Goal: Transaction & Acquisition: Book appointment/travel/reservation

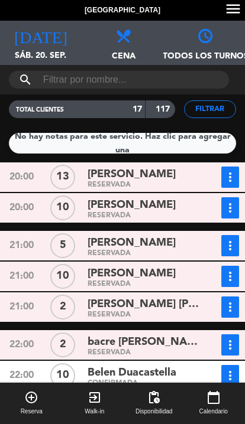
click at [42, 402] on button "add_circle_outline Reserva" at bounding box center [31, 403] width 63 height 41
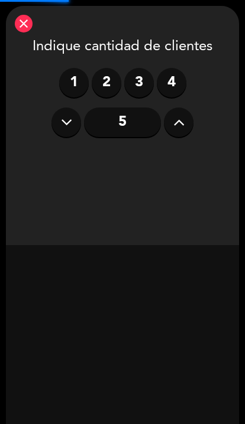
click at [185, 121] on button at bounding box center [179, 123] width 30 height 30
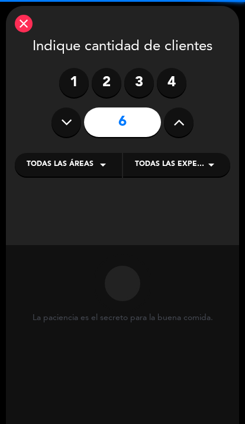
click at [177, 128] on icon at bounding box center [178, 122] width 11 height 18
click at [177, 123] on icon at bounding box center [178, 122] width 11 height 18
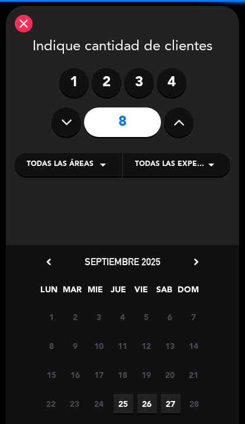
click at [178, 124] on icon at bounding box center [178, 122] width 11 height 18
click at [183, 122] on icon at bounding box center [178, 122] width 11 height 18
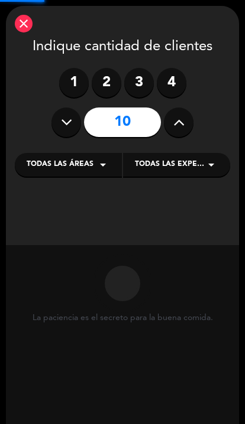
click at [184, 123] on icon at bounding box center [178, 122] width 11 height 18
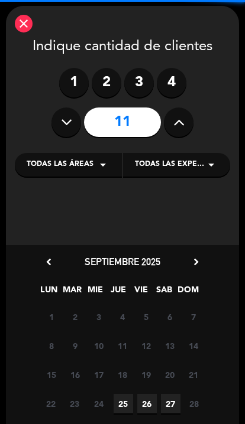
click at [177, 123] on icon at bounding box center [178, 122] width 11 height 18
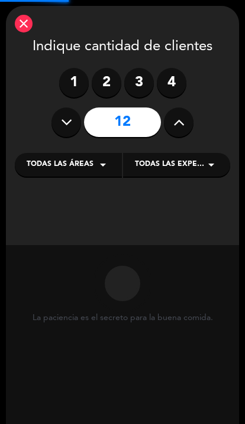
click at [177, 122] on icon at bounding box center [178, 122] width 11 height 18
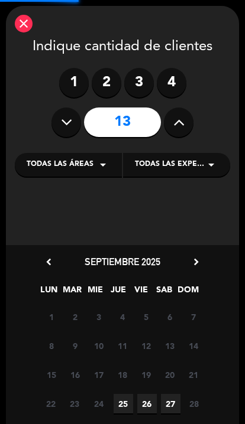
click at [178, 121] on icon at bounding box center [178, 122] width 11 height 18
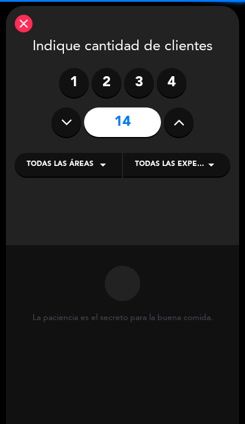
click at [175, 120] on icon at bounding box center [178, 122] width 11 height 18
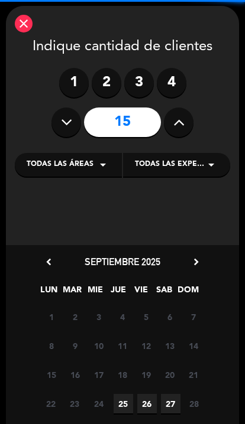
click at [183, 121] on icon at bounding box center [178, 122] width 11 height 18
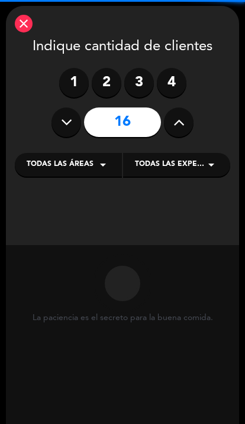
click at [181, 122] on icon at bounding box center [178, 122] width 11 height 18
click at [178, 124] on icon at bounding box center [178, 122] width 11 height 18
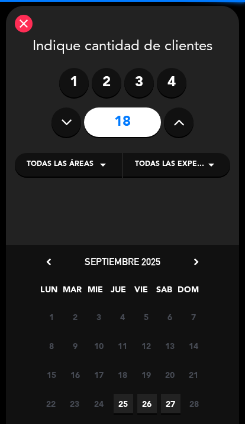
click at [177, 121] on icon at bounding box center [178, 122] width 11 height 18
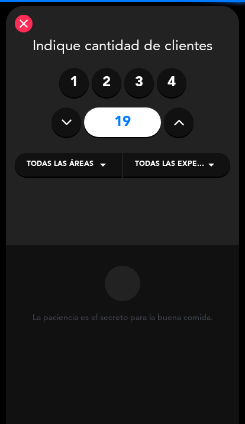
click at [174, 125] on icon at bounding box center [178, 122] width 11 height 18
type input "20"
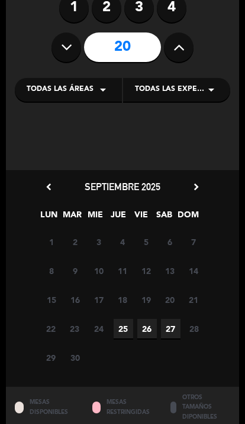
scroll to position [83, 0]
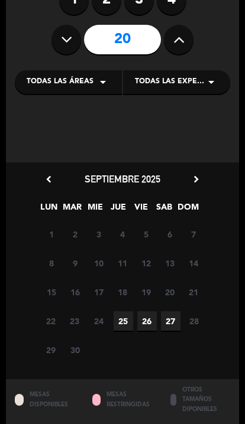
click at [162, 316] on span "27" at bounding box center [170, 320] width 19 height 19
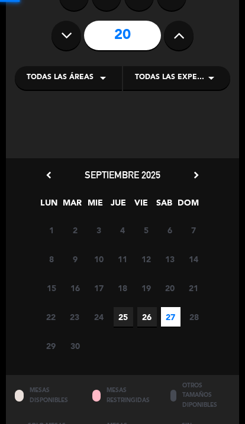
click at [145, 325] on span "26" at bounding box center [146, 316] width 19 height 19
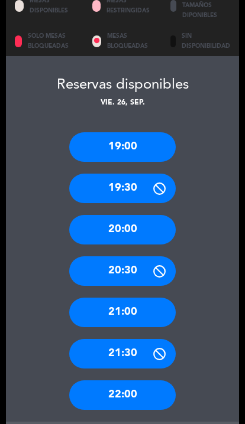
scroll to position [491, 0]
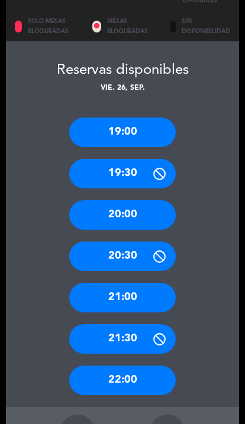
click at [149, 366] on div "22:00" at bounding box center [122, 381] width 106 height 30
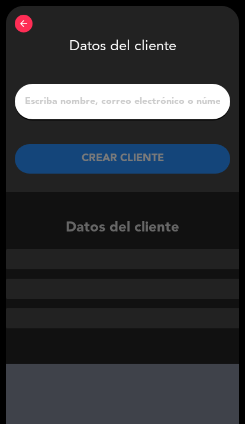
scroll to position [0, 0]
click at [54, 103] on input "1" at bounding box center [122, 101] width 197 height 17
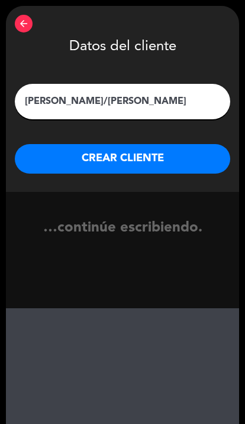
type input "[PERSON_NAME]/[PERSON_NAME]"
click at [65, 153] on button "CREAR CLIENTE" at bounding box center [122, 159] width 215 height 30
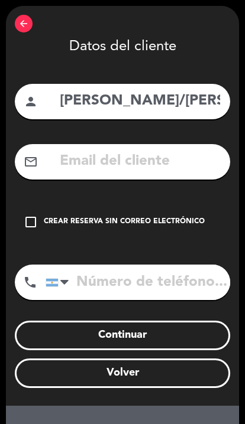
click at [33, 224] on icon "check_box_outline_blank" at bounding box center [31, 222] width 14 height 14
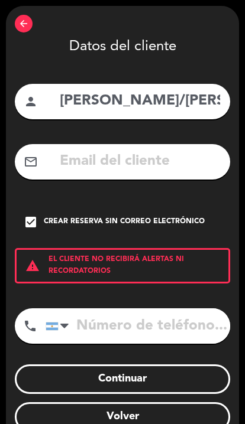
click at [184, 284] on div "arrow_back Datos del cliente person [PERSON_NAME]/[PERSON_NAME] mail_outline ch…" at bounding box center [122, 228] width 233 height 444
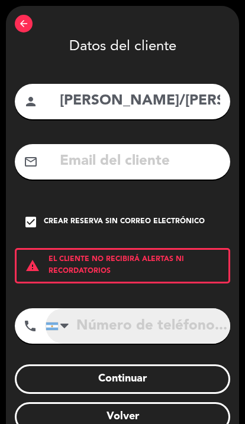
click at [173, 324] on input "tel" at bounding box center [137, 325] width 184 height 35
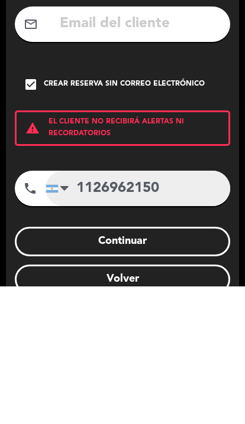
type input "1126962150"
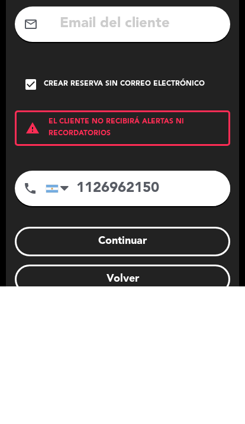
click at [54, 364] on button "Continuar" at bounding box center [122, 379] width 215 height 30
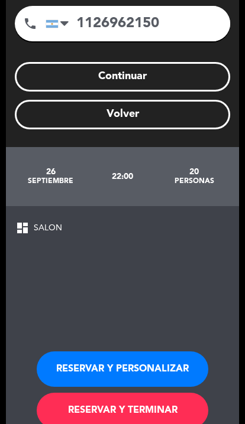
scroll to position [48, 0]
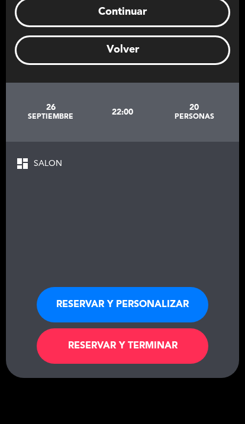
click at [186, 328] on button "RESERVAR Y TERMINAR" at bounding box center [122, 345] width 171 height 35
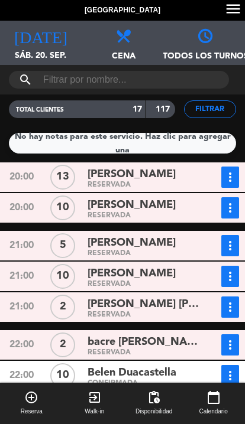
click at [41, 43] on icon "[DATE]" at bounding box center [40, 35] width 53 height 17
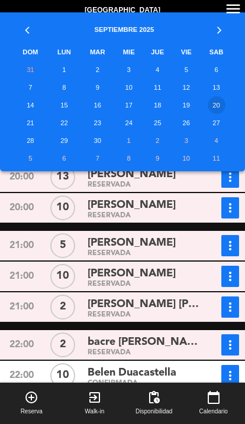
click at [182, 123] on td "26" at bounding box center [186, 123] width 28 height 18
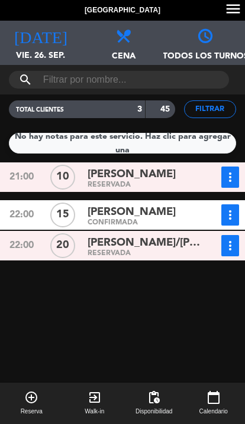
click at [32, 411] on span "Reserva" at bounding box center [32, 411] width 22 height 9
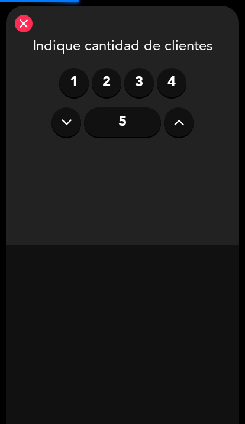
click at [183, 122] on icon at bounding box center [178, 122] width 11 height 18
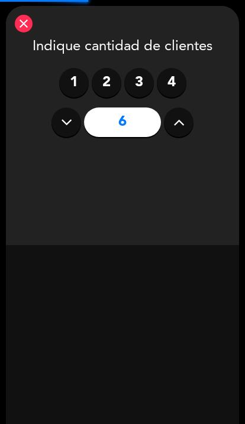
click at [182, 121] on icon at bounding box center [178, 122] width 11 height 18
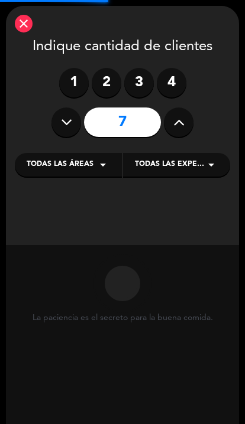
click at [178, 124] on icon at bounding box center [178, 122] width 11 height 18
click at [180, 123] on icon at bounding box center [178, 122] width 11 height 18
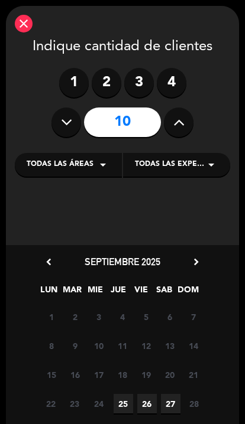
click at [174, 136] on button at bounding box center [179, 123] width 30 height 30
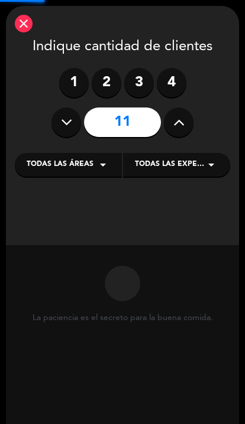
click at [180, 128] on icon at bounding box center [178, 122] width 11 height 18
click at [183, 127] on icon at bounding box center [178, 122] width 11 height 18
click at [183, 132] on button at bounding box center [179, 123] width 30 height 30
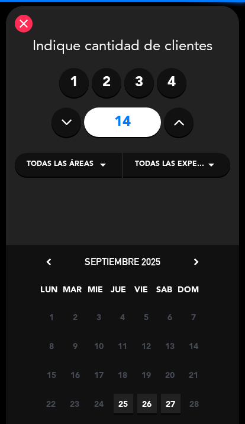
click at [180, 134] on button at bounding box center [179, 123] width 30 height 30
click at [181, 118] on icon at bounding box center [178, 122] width 11 height 18
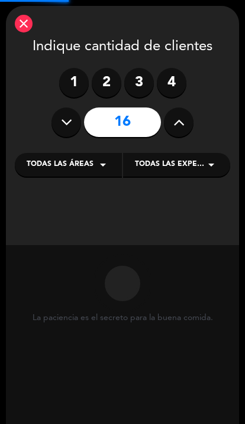
click at [178, 118] on icon at bounding box center [178, 122] width 11 height 18
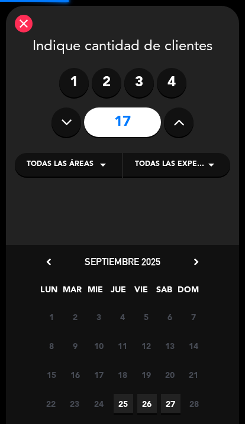
click at [176, 121] on icon at bounding box center [178, 122] width 11 height 18
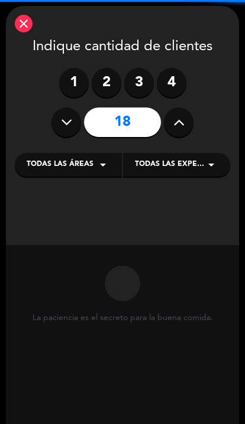
click at [176, 122] on icon at bounding box center [178, 122] width 11 height 18
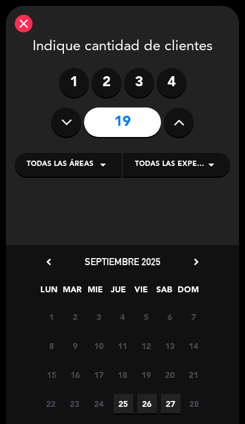
click at [168, 121] on button at bounding box center [179, 123] width 30 height 30
type input "20"
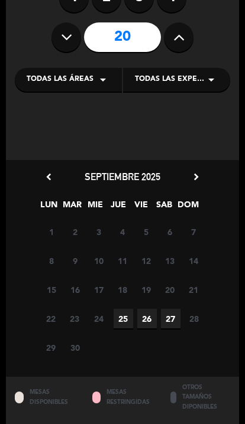
scroll to position [86, 0]
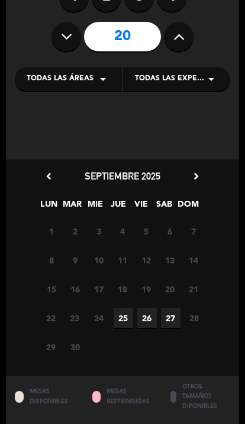
click at [193, 174] on icon "chevron_right" at bounding box center [196, 176] width 12 height 12
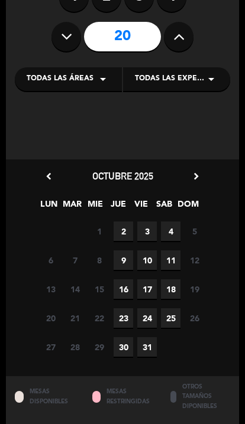
click at [172, 230] on span "4" at bounding box center [170, 231] width 19 height 19
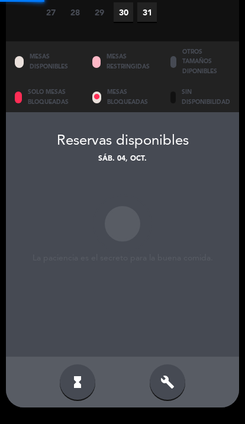
scroll to position [48, 0]
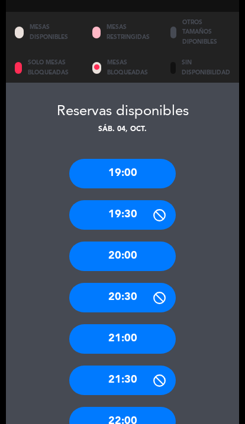
click at [153, 373] on icon at bounding box center [159, 380] width 15 height 15
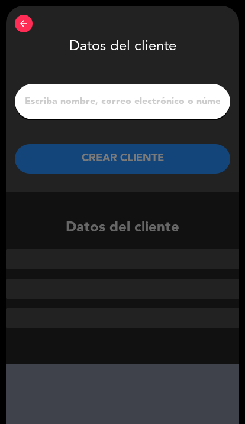
scroll to position [0, 0]
click at [219, 100] on input "1" at bounding box center [122, 101] width 197 height 17
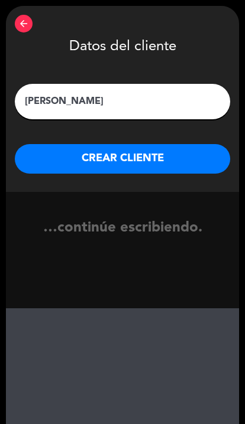
type input "[PERSON_NAME]"
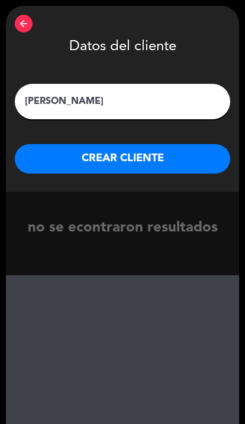
click at [66, 156] on button "CREAR CLIENTE" at bounding box center [122, 159] width 215 height 30
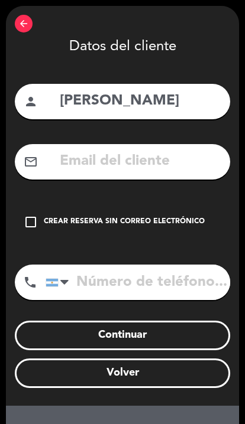
click at [25, 214] on div "check_box_outline_blank Crear reserva sin correo electrónico" at bounding box center [122, 221] width 215 height 35
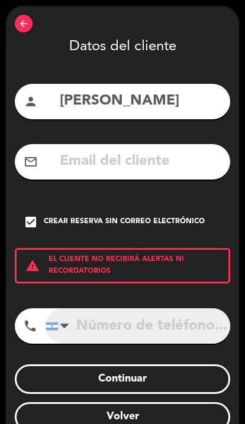
click at [102, 321] on input "tel" at bounding box center [137, 325] width 184 height 35
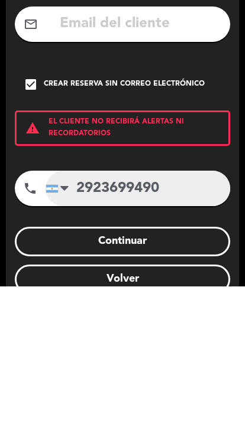
type input "2923699490"
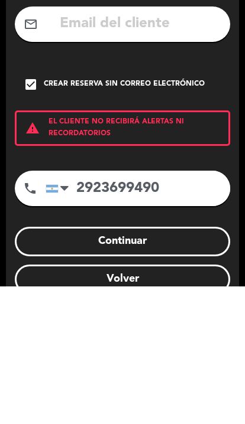
click at [37, 364] on button "Continuar" at bounding box center [122, 379] width 215 height 30
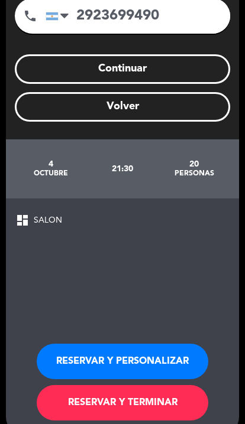
scroll to position [48, 0]
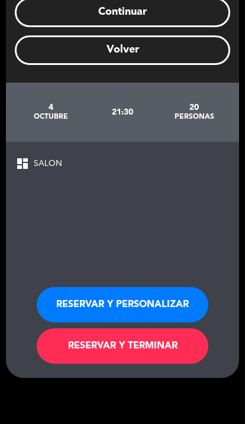
click at [174, 328] on button "RESERVAR Y TERMINAR" at bounding box center [122, 345] width 171 height 35
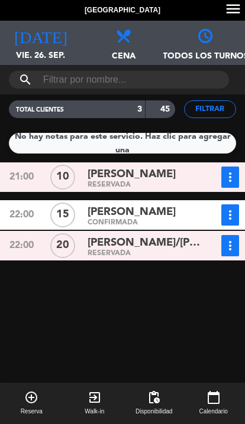
click at [24, 403] on icon "add_circle_outline" at bounding box center [31, 397] width 14 height 14
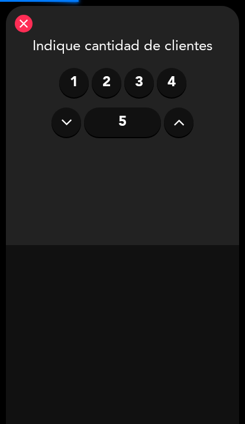
click at [173, 108] on button at bounding box center [179, 123] width 30 height 30
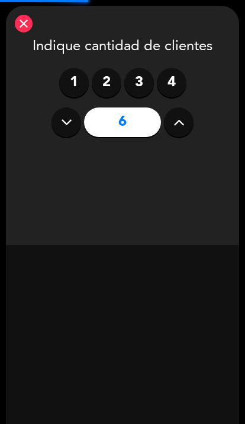
click at [175, 113] on icon at bounding box center [178, 122] width 11 height 18
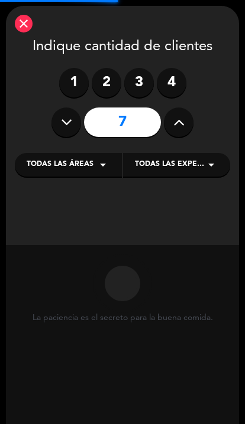
click at [168, 108] on button at bounding box center [179, 123] width 30 height 30
click at [157, 108] on input "8" at bounding box center [122, 123] width 77 height 30
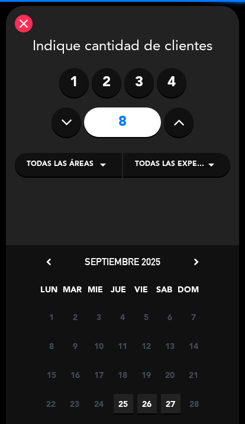
click at [157, 108] on input "8" at bounding box center [122, 123] width 77 height 30
click at [159, 108] on input "8" at bounding box center [122, 123] width 77 height 30
click at [170, 108] on button at bounding box center [179, 123] width 30 height 30
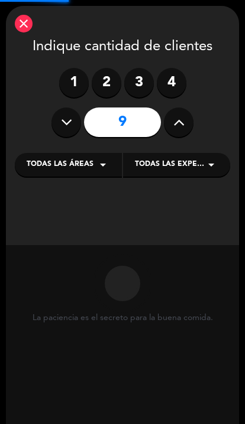
click at [168, 108] on button at bounding box center [179, 123] width 30 height 30
type input "10"
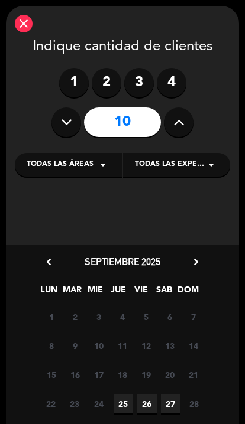
click at [168, 394] on span "27" at bounding box center [170, 403] width 19 height 19
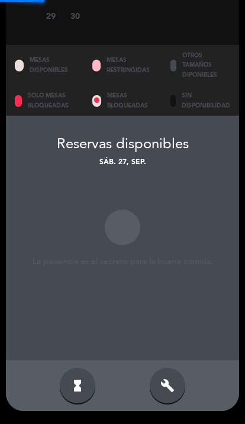
scroll to position [450, 0]
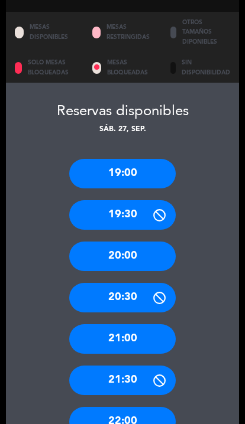
click at [110, 324] on div "21:00" at bounding box center [122, 339] width 106 height 30
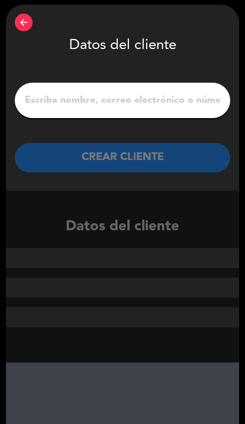
scroll to position [1, 0]
click at [60, 97] on input "1" at bounding box center [122, 100] width 197 height 17
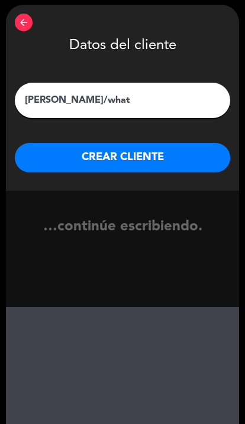
type input "[PERSON_NAME]/whats"
click at [20, 170] on button "CREAR CLIENTE" at bounding box center [122, 158] width 215 height 30
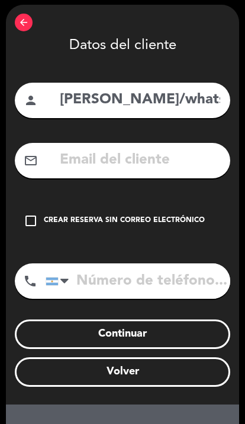
click at [40, 230] on div "check_box_outline_blank Crear reserva sin correo electrónico" at bounding box center [122, 220] width 215 height 35
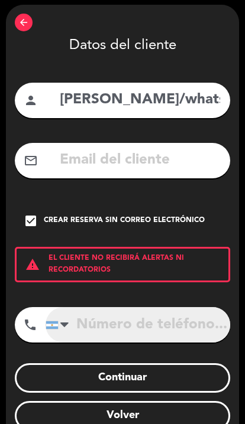
click at [112, 326] on input "tel" at bounding box center [137, 324] width 184 height 35
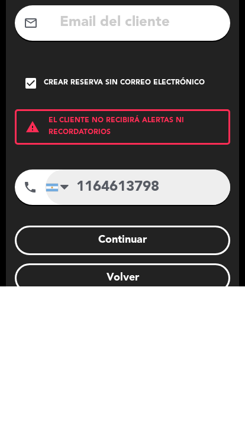
type input "1164613798"
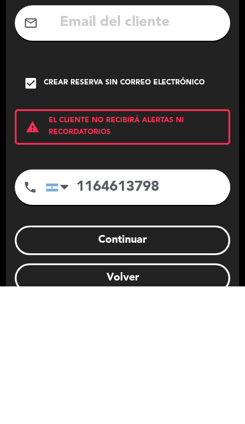
click at [43, 363] on button "Continuar" at bounding box center [122, 378] width 215 height 30
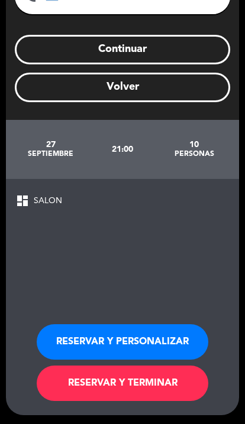
scroll to position [48, 0]
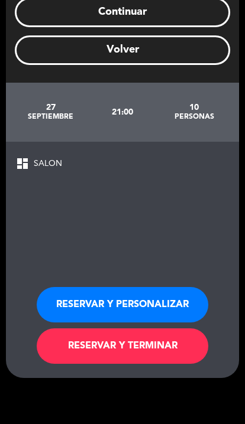
click at [176, 328] on button "RESERVAR Y TERMINAR" at bounding box center [122, 345] width 171 height 35
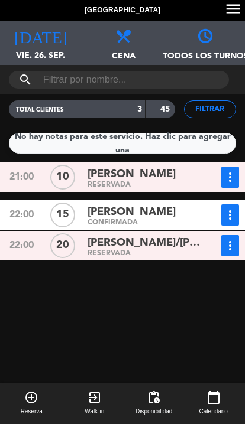
click at [22, 399] on button "add_circle_outline Reserva" at bounding box center [31, 403] width 63 height 41
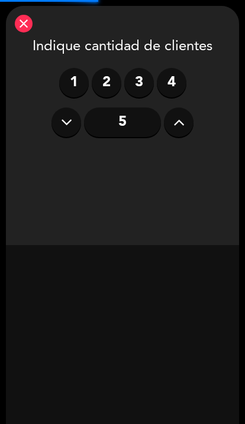
click at [181, 128] on icon at bounding box center [178, 122] width 11 height 18
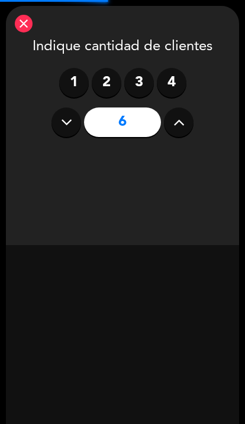
click at [177, 130] on icon at bounding box center [178, 122] width 11 height 18
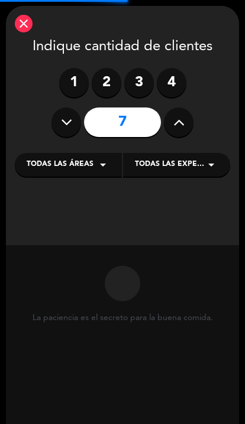
click at [180, 128] on icon at bounding box center [178, 122] width 11 height 18
click at [183, 132] on button at bounding box center [179, 123] width 30 height 30
click at [178, 133] on button at bounding box center [179, 123] width 30 height 30
click at [182, 127] on icon at bounding box center [178, 122] width 11 height 18
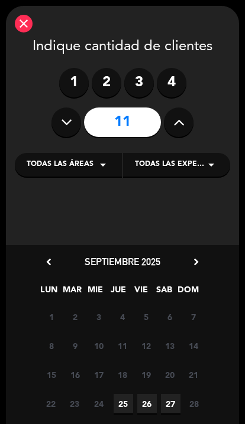
click at [173, 115] on icon at bounding box center [178, 122] width 11 height 18
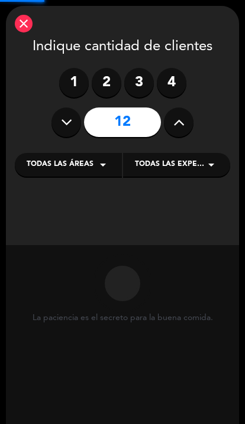
click at [176, 124] on icon at bounding box center [178, 122] width 11 height 18
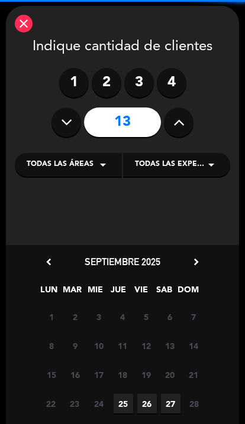
click at [175, 127] on icon at bounding box center [178, 122] width 11 height 18
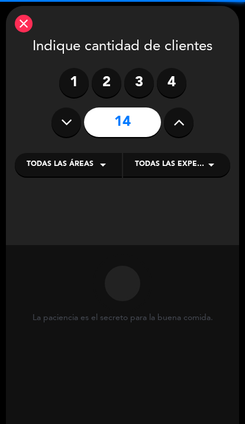
click at [177, 125] on icon at bounding box center [178, 122] width 11 height 18
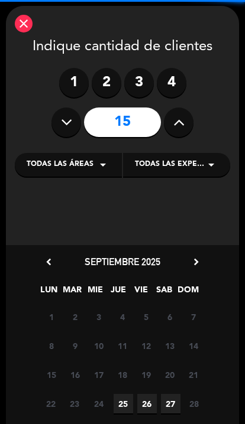
click at [176, 124] on icon at bounding box center [178, 122] width 11 height 18
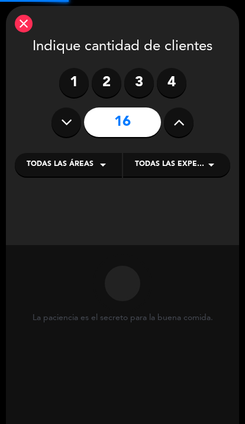
click at [177, 128] on icon at bounding box center [178, 122] width 11 height 18
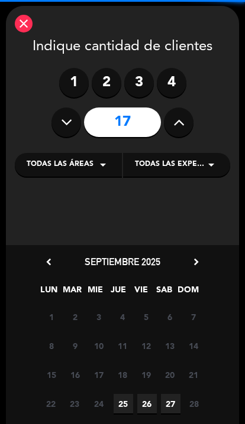
click at [178, 126] on icon at bounding box center [178, 122] width 11 height 18
type input "18"
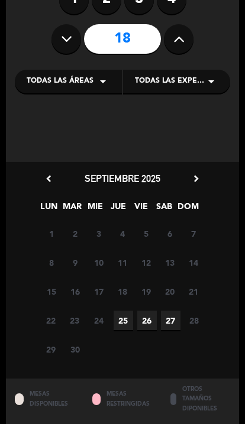
scroll to position [83, 0]
click at [200, 181] on icon "chevron_right" at bounding box center [196, 178] width 12 height 12
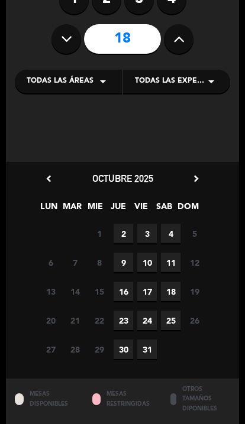
click at [129, 263] on span "9" at bounding box center [122, 262] width 19 height 19
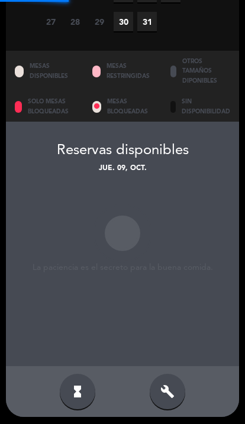
scroll to position [48, 0]
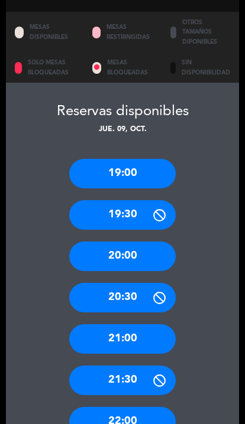
click at [148, 283] on div "20:30" at bounding box center [122, 298] width 106 height 30
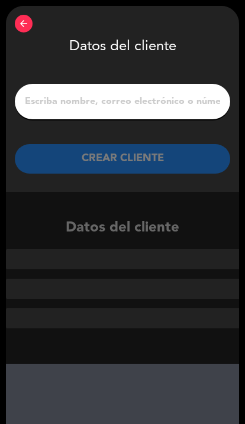
scroll to position [-1, 0]
click at [163, 110] on input "1" at bounding box center [122, 101] width 197 height 17
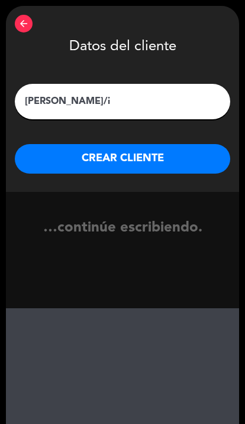
type input "[PERSON_NAME]/ig"
click at [35, 162] on button "CREAR CLIENTE" at bounding box center [122, 159] width 215 height 30
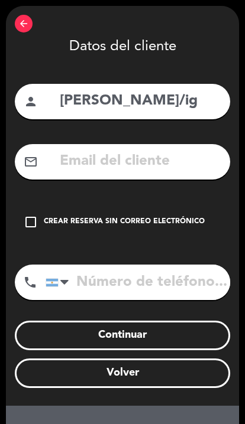
click at [34, 221] on icon "check_box_outline_blank" at bounding box center [31, 222] width 14 height 14
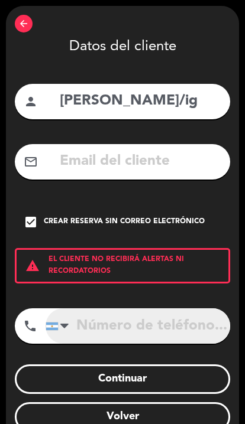
click at [102, 324] on input "tel" at bounding box center [137, 325] width 184 height 35
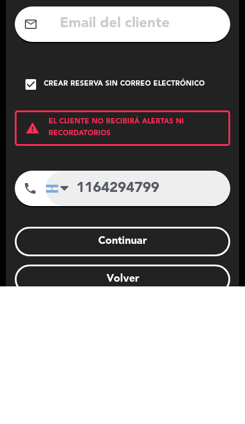
click at [171, 308] on input "1164294799" at bounding box center [137, 325] width 184 height 35
type input "1164294799"
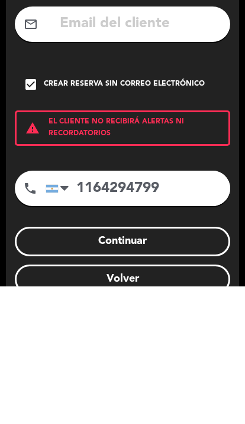
click at [35, 364] on button "Continuar" at bounding box center [122, 379] width 215 height 30
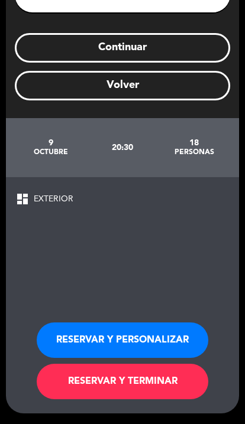
scroll to position [48, 0]
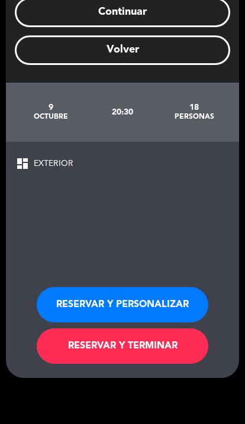
click at [74, 328] on button "RESERVAR Y TERMINAR" at bounding box center [122, 345] width 171 height 35
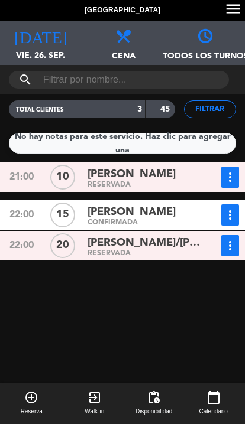
click at [18, 399] on button "add_circle_outline Reserva" at bounding box center [31, 403] width 63 height 41
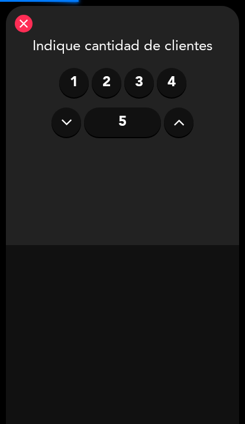
click at [106, 68] on label "2" at bounding box center [107, 83] width 30 height 30
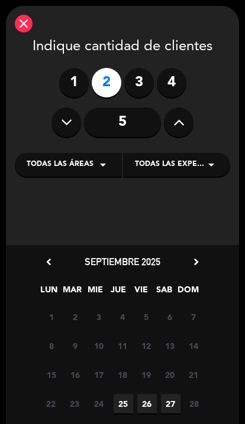
click at [144, 394] on span "26" at bounding box center [146, 403] width 19 height 19
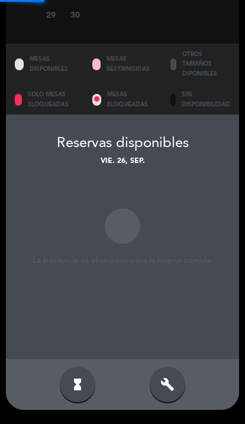
scroll to position [450, 0]
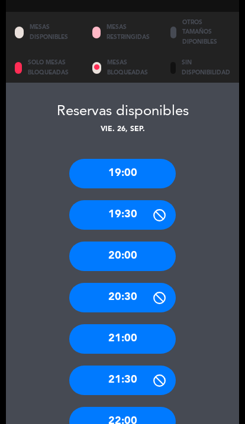
click at [163, 324] on div "21:00" at bounding box center [122, 339] width 106 height 30
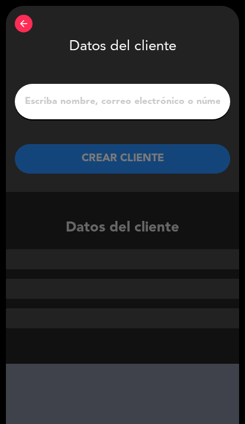
scroll to position [0, 0]
click at [55, 105] on input "1" at bounding box center [122, 101] width 197 height 17
type input "B"
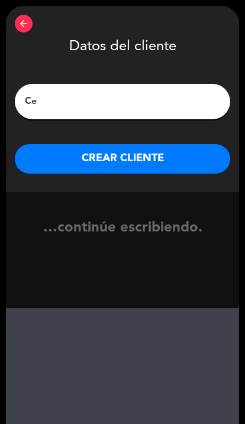
type input "C"
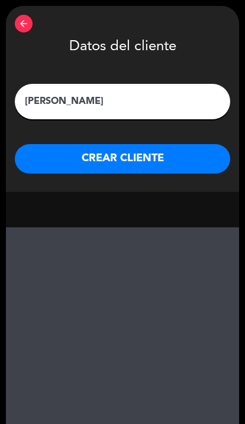
type input "[PERSON_NAME]"
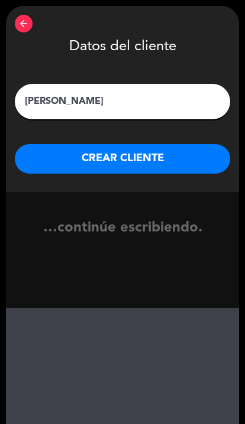
click at [40, 154] on button "CREAR CLIENTE" at bounding box center [122, 159] width 215 height 30
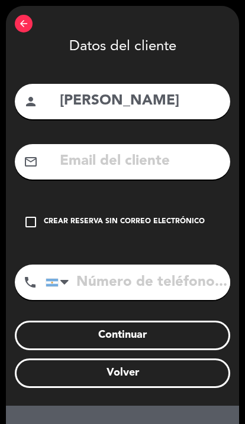
click at [25, 227] on icon "check_box_outline_blank" at bounding box center [31, 222] width 14 height 14
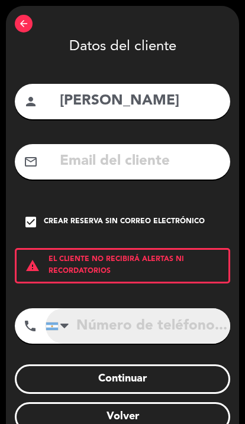
click at [101, 324] on input "tel" at bounding box center [137, 325] width 184 height 35
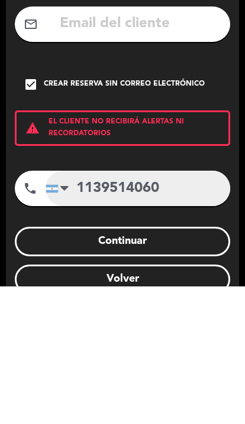
type input "1139514060"
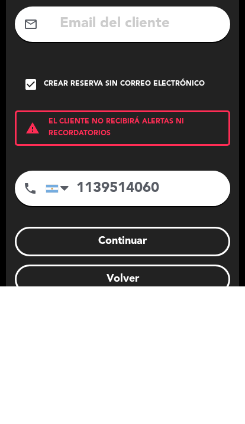
click at [56, 364] on button "Continuar" at bounding box center [122, 379] width 215 height 30
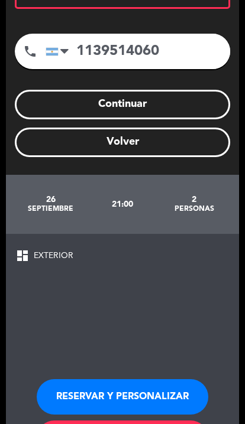
scroll to position [48, 0]
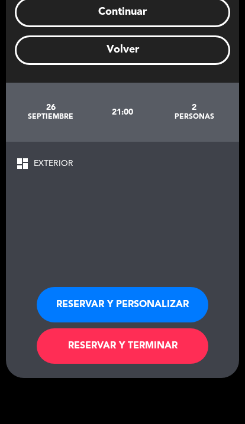
click at [61, 328] on button "RESERVAR Y TERMINAR" at bounding box center [122, 345] width 171 height 35
